Goal: Transaction & Acquisition: Download file/media

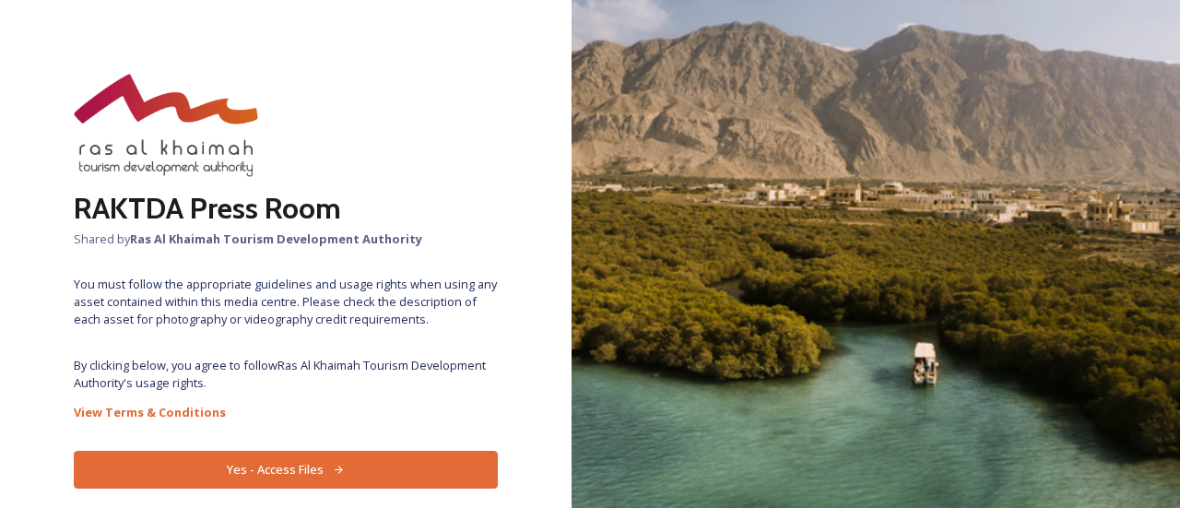
click at [398, 350] on div "RAKTDA Press Room Shared by Ras Al Khaimah Tourism Development Authority You mu…" at bounding box center [286, 254] width 572 height 360
click at [365, 450] on div "RAKTDA Press Room Shared by Ras Al Khaimah Tourism Development Authority You mu…" at bounding box center [286, 254] width 572 height 508
click at [372, 472] on button "Yes - Access Files" at bounding box center [286, 470] width 424 height 38
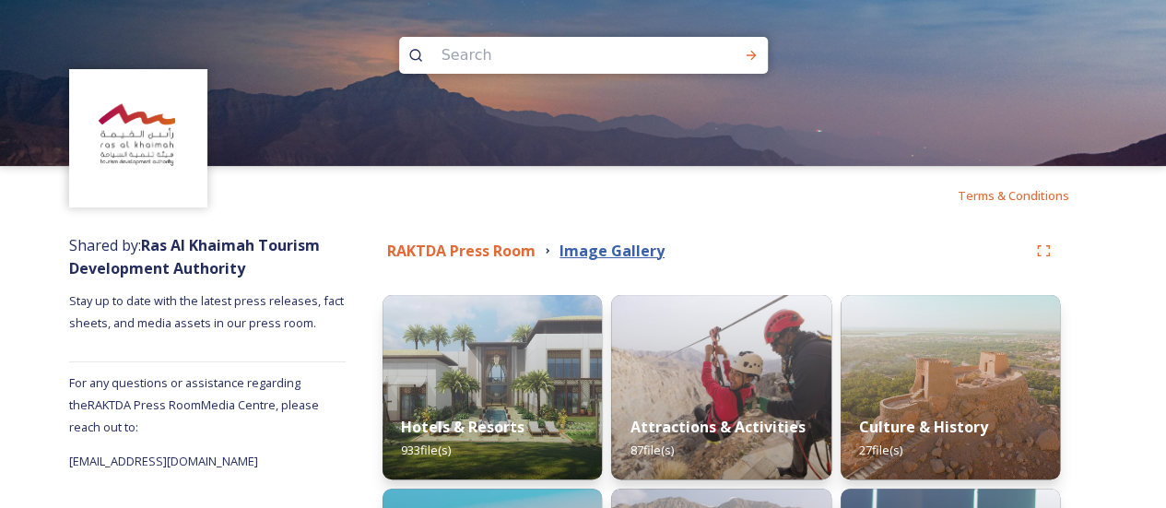
click at [626, 248] on strong "Image Gallery" at bounding box center [612, 251] width 105 height 20
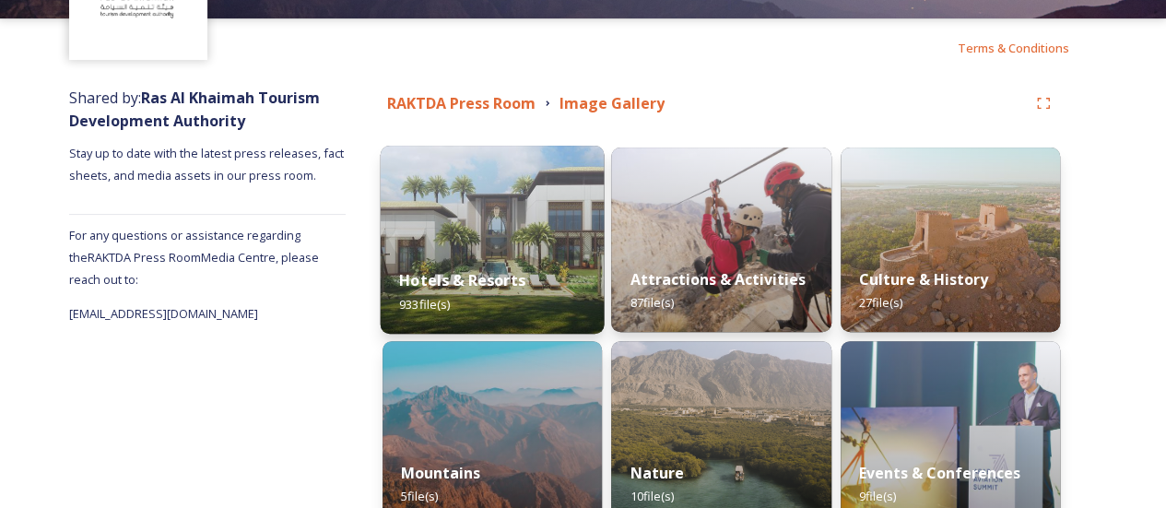
click at [483, 257] on div "Hotels & Resorts 933 file(s)" at bounding box center [493, 292] width 224 height 84
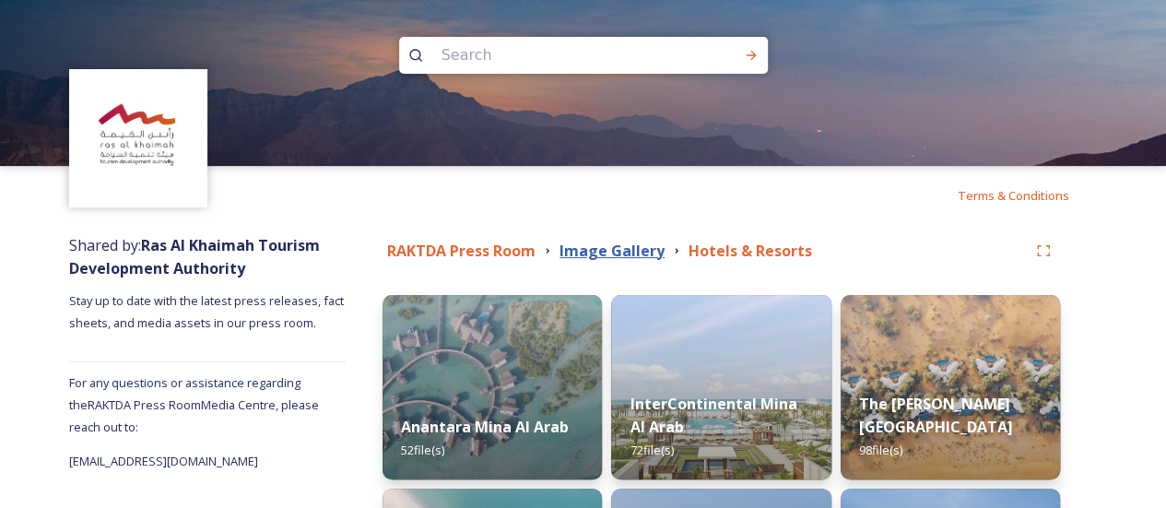
click at [578, 251] on strong "Image Gallery" at bounding box center [612, 251] width 105 height 20
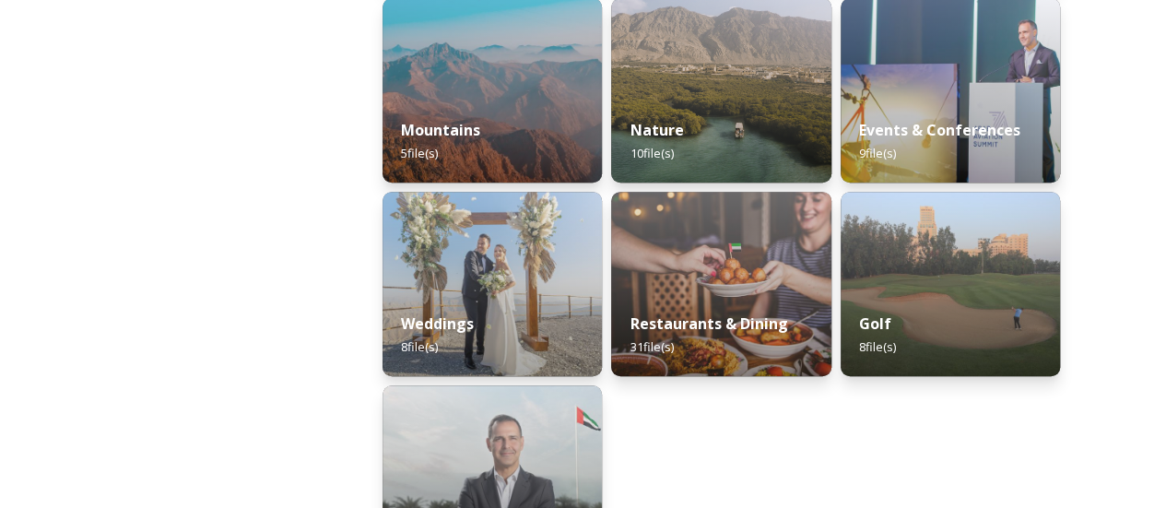
scroll to position [493, 0]
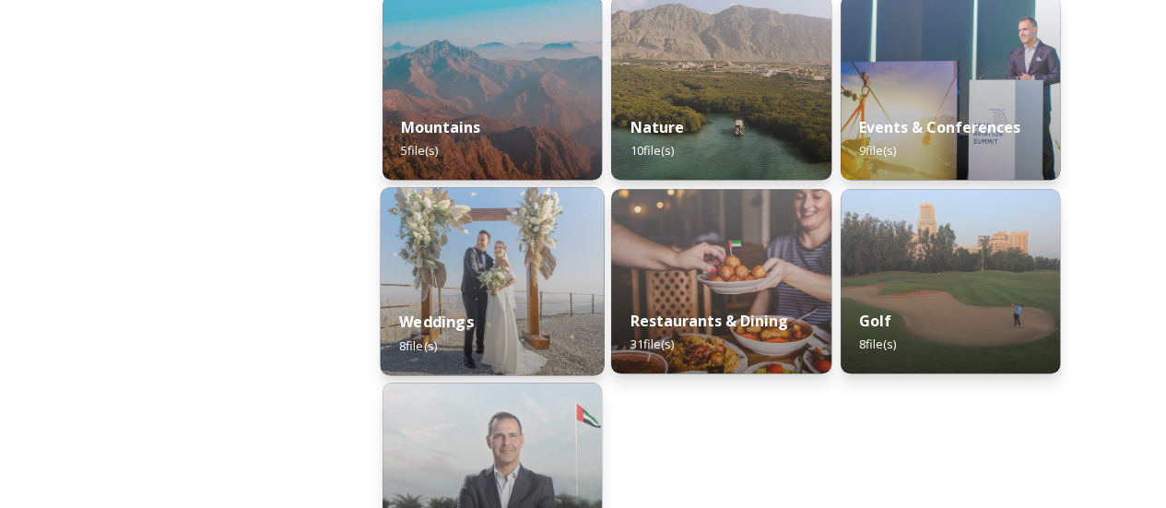
click at [489, 318] on div "Weddings 8 file(s)" at bounding box center [493, 333] width 224 height 84
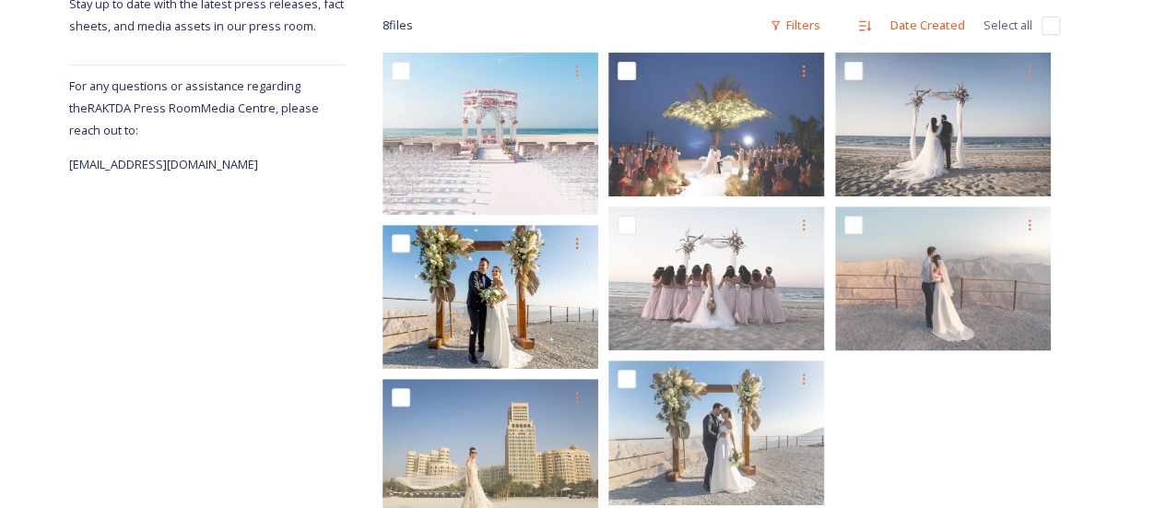
scroll to position [295, 0]
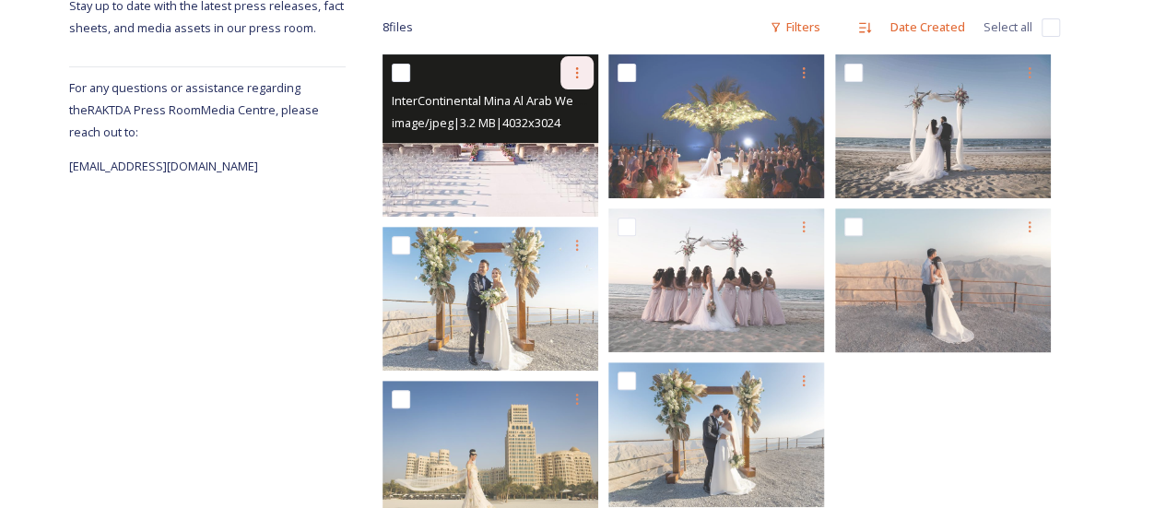
click at [577, 76] on icon at bounding box center [577, 72] width 3 height 11
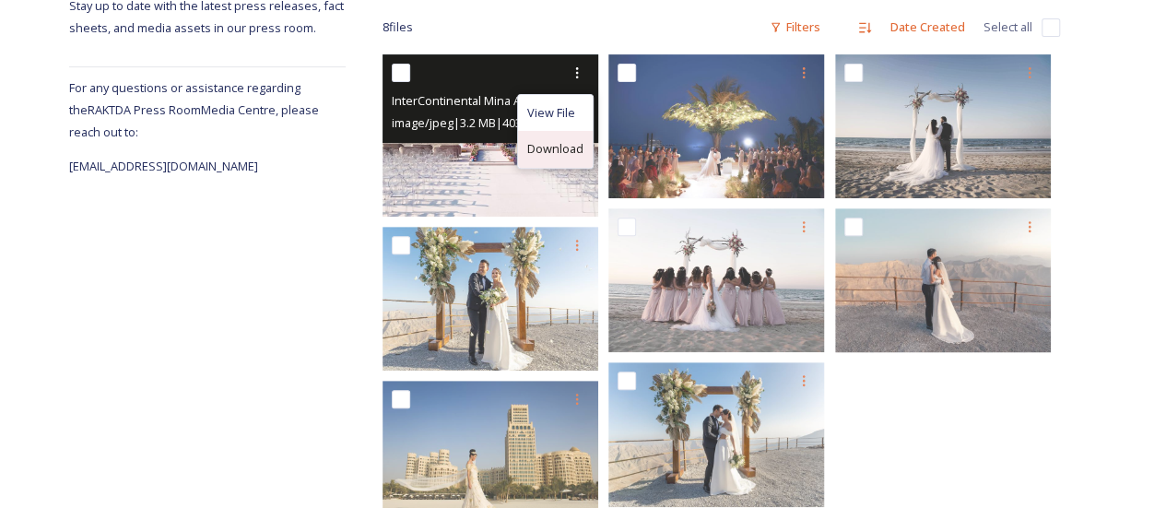
click at [561, 145] on span "Download" at bounding box center [555, 149] width 56 height 18
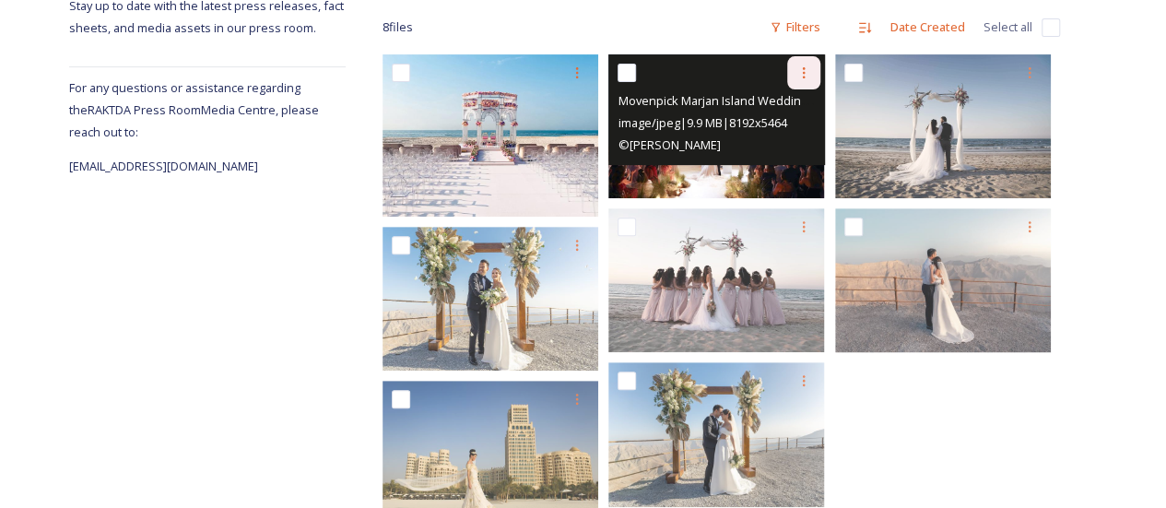
click at [807, 78] on icon at bounding box center [804, 72] width 15 height 15
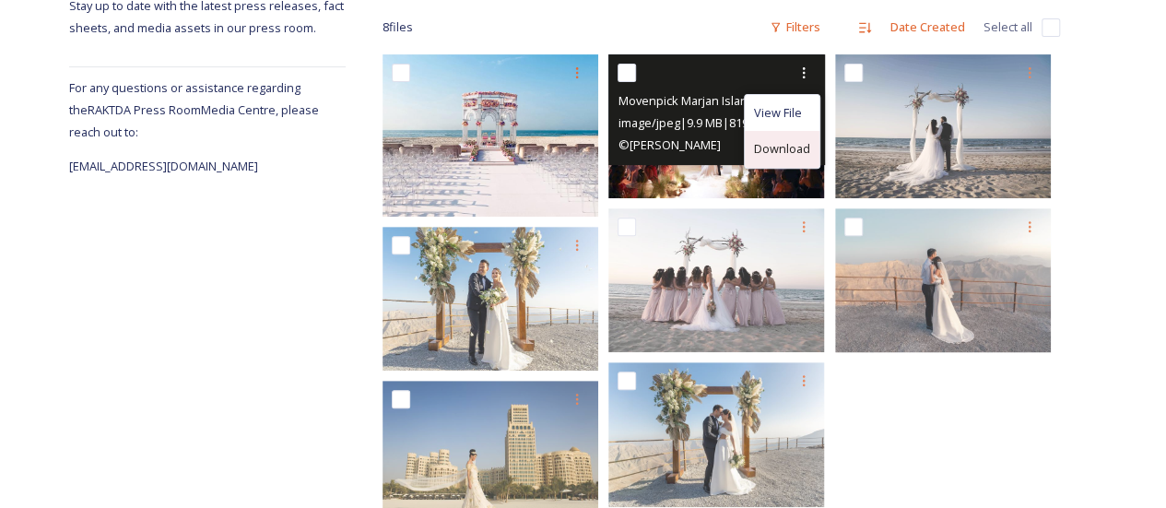
click at [798, 145] on span "Download" at bounding box center [782, 149] width 56 height 18
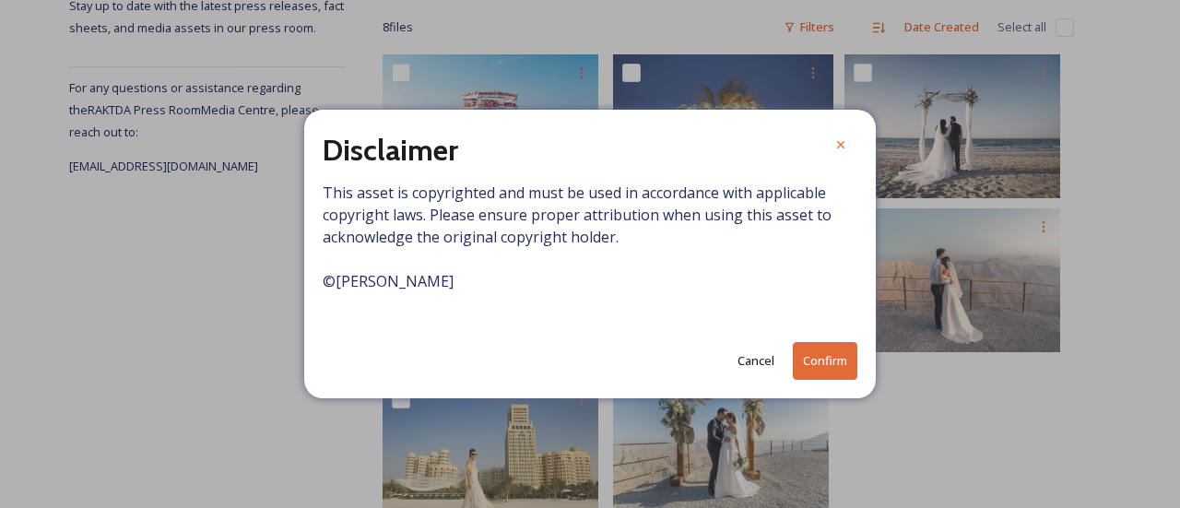
click at [821, 370] on button "Confirm" at bounding box center [825, 361] width 65 height 38
